Goal: Check status: Check status

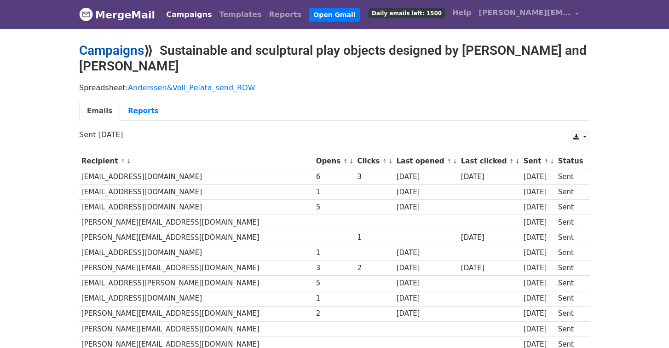
click at [120, 52] on link "Campaigns" at bounding box center [111, 50] width 65 height 15
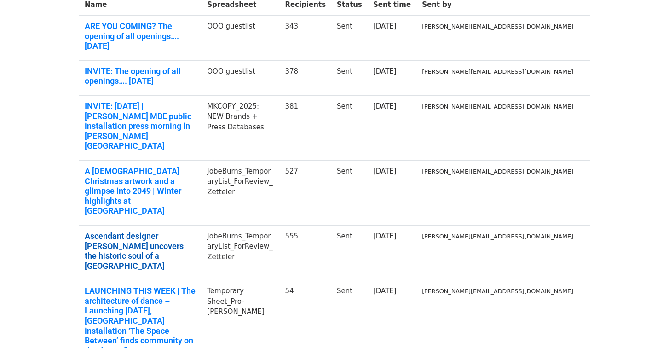
scroll to position [122, 0]
click at [182, 230] on link "Ascendant designer Jobe Burns uncovers the historic soul of a West Country farm…" at bounding box center [140, 250] width 111 height 40
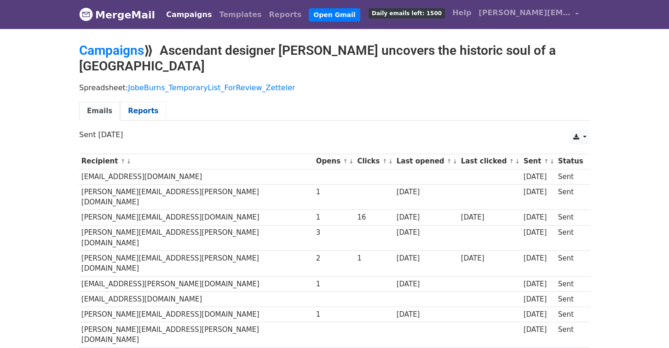
click at [142, 110] on link "Reports" at bounding box center [143, 111] width 46 height 19
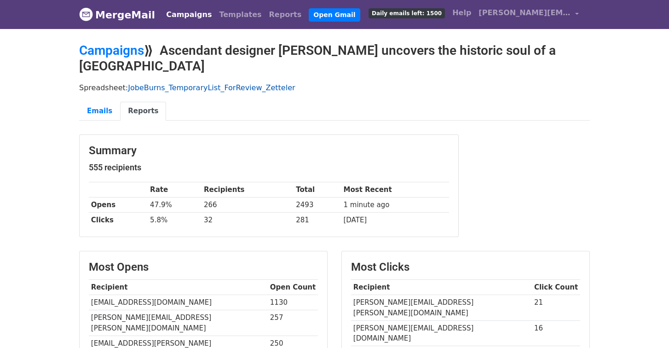
click at [185, 85] on link "JobeBurns_TemporaryList_ForReview_Zetteler" at bounding box center [211, 87] width 167 height 9
